Goal: Communication & Community: Answer question/provide support

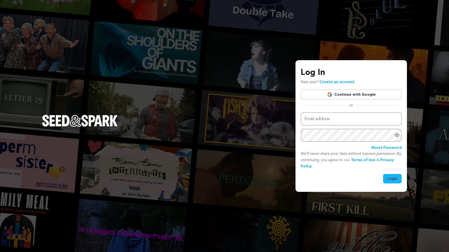
click at [345, 95] on link "Continue with Google" at bounding box center [351, 95] width 101 height 10
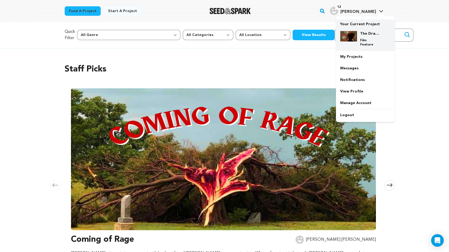
click at [356, 32] on img at bounding box center [348, 36] width 17 height 11
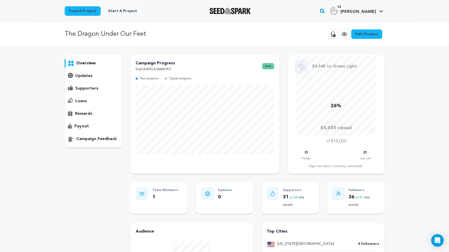
click at [81, 116] on p "rewards" at bounding box center [83, 114] width 17 height 6
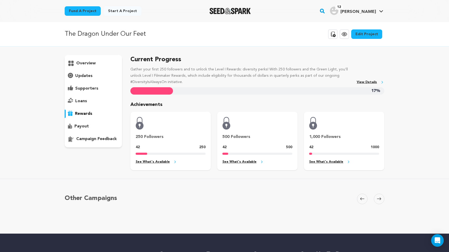
click at [82, 124] on p "payout" at bounding box center [81, 126] width 14 height 6
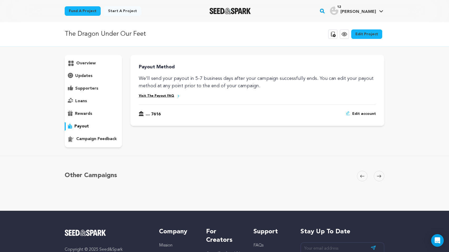
click at [79, 99] on p "loans" at bounding box center [81, 101] width 12 height 6
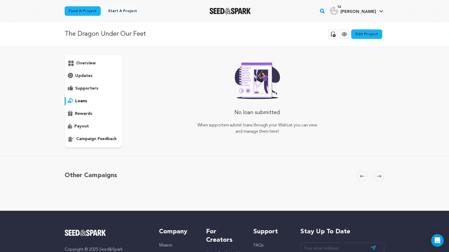
click at [86, 88] on p "supporters" at bounding box center [86, 88] width 23 height 6
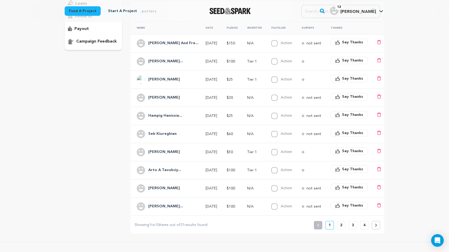
scroll to position [95, 0]
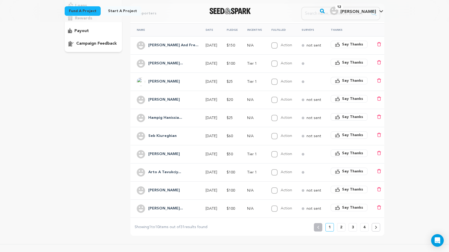
click at [364, 226] on p "4" at bounding box center [364, 227] width 2 height 5
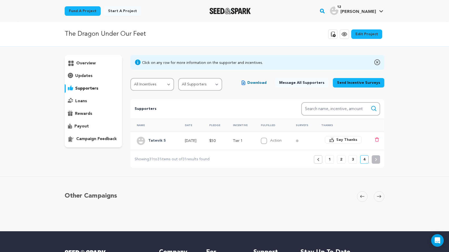
scroll to position [0, 0]
click at [379, 194] on span at bounding box center [379, 196] width 11 height 11
click at [381, 196] on span at bounding box center [379, 196] width 11 height 11
click at [348, 140] on span "Say Thanks" at bounding box center [346, 139] width 21 height 5
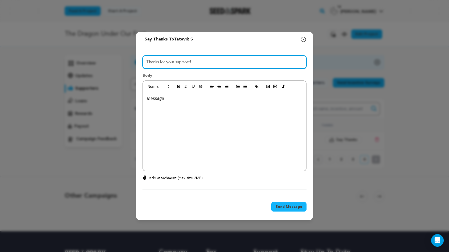
click at [167, 58] on input "Thanks for your support!" at bounding box center [224, 61] width 164 height 13
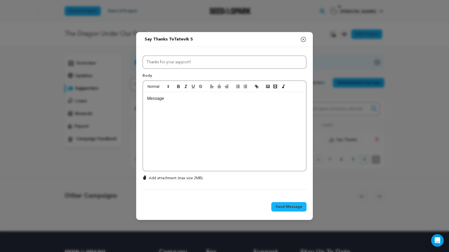
click at [167, 102] on div at bounding box center [224, 131] width 163 height 79
drag, startPoint x: 206, startPoint y: 37, endPoint x: 281, endPoint y: 47, distance: 75.9
click at [282, 49] on div "Send message to Tatevik S Say thanks to Tatevik S Compose New Message Close mod…" at bounding box center [224, 126] width 177 height 188
click at [236, 104] on div at bounding box center [224, 131] width 163 height 79
click at [302, 39] on icon "button" at bounding box center [303, 39] width 6 height 6
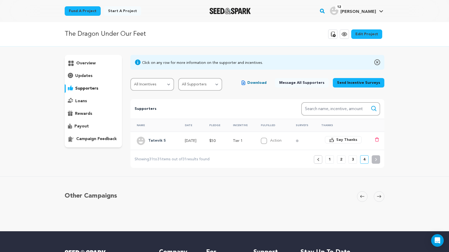
click at [330, 41] on div "The Dragon Under Our Feet Copy public preview link View project Edit Project Vi…" at bounding box center [224, 34] width 449 height 24
